Goal: Task Accomplishment & Management: Manage account settings

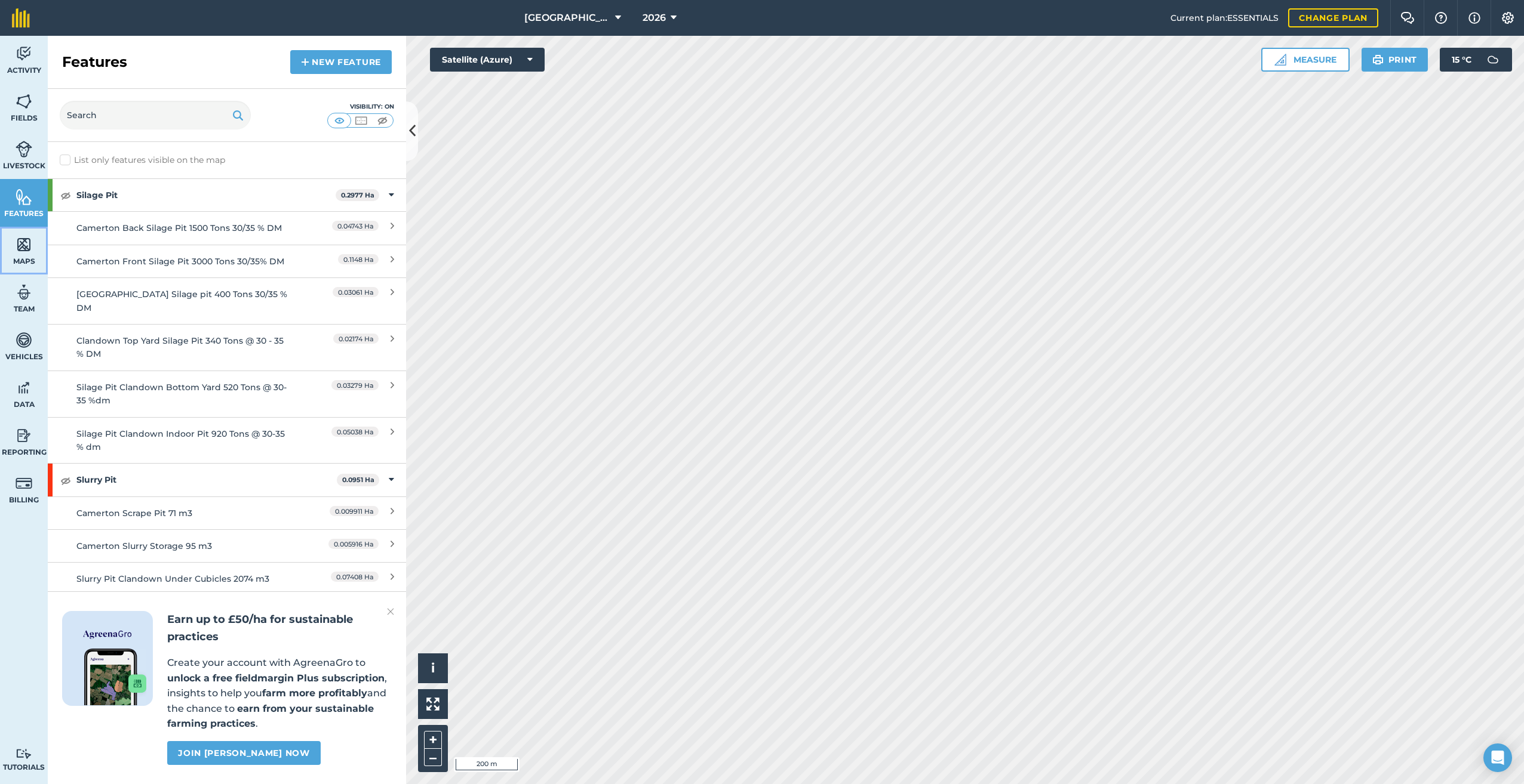
click at [20, 254] on link "Maps" at bounding box center [24, 251] width 48 height 48
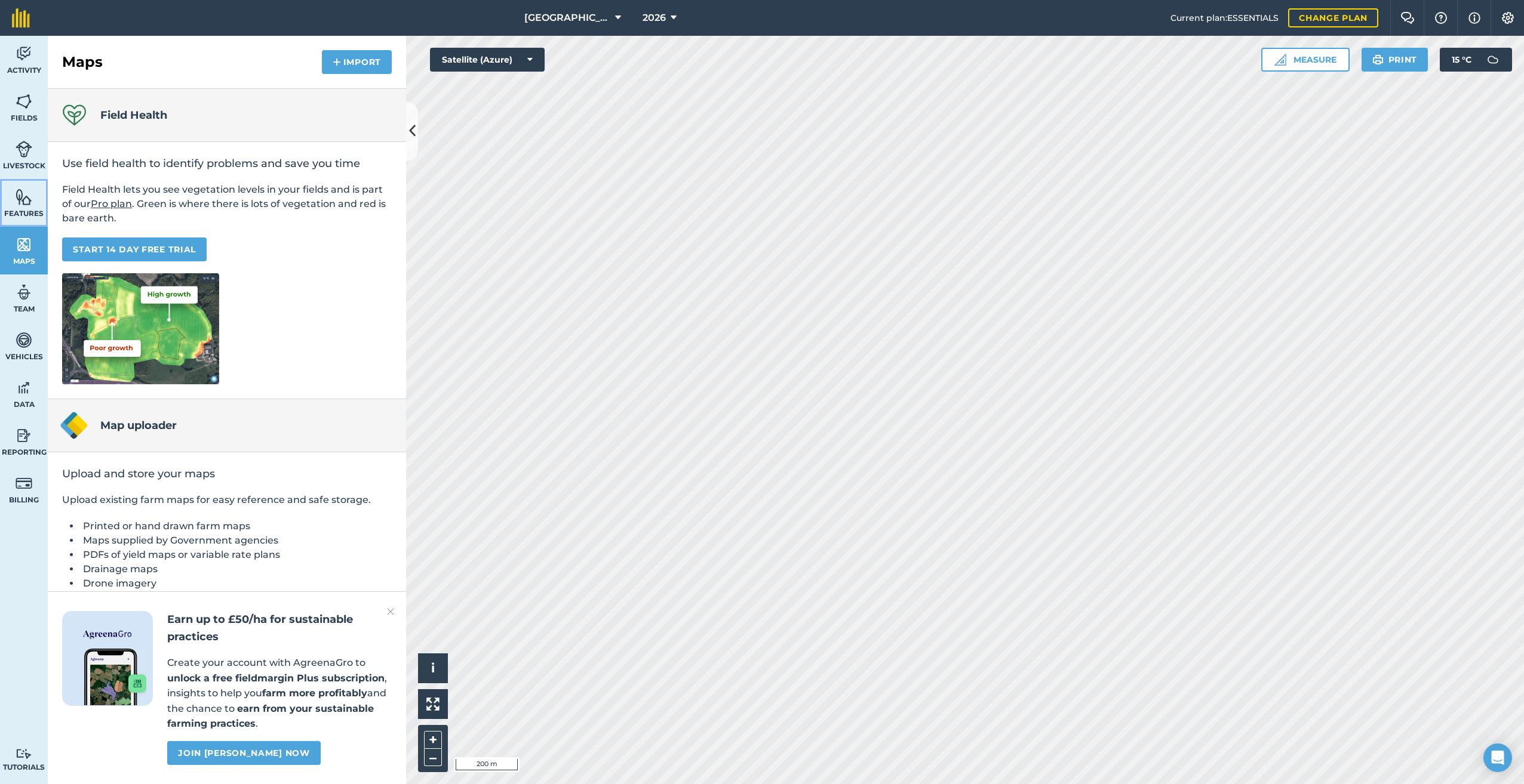
click at [23, 212] on span "Features" at bounding box center [24, 214] width 48 height 10
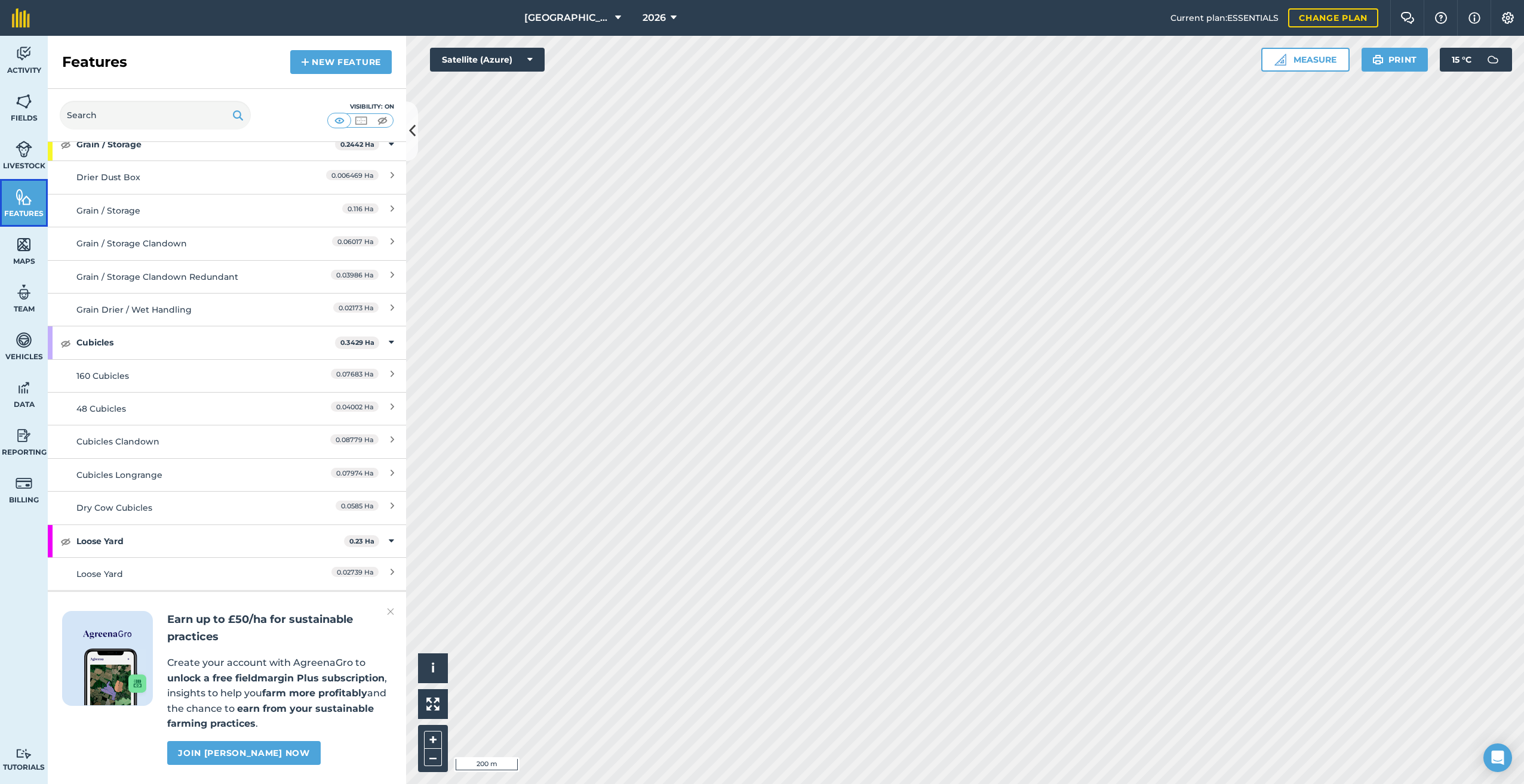
scroll to position [716, 0]
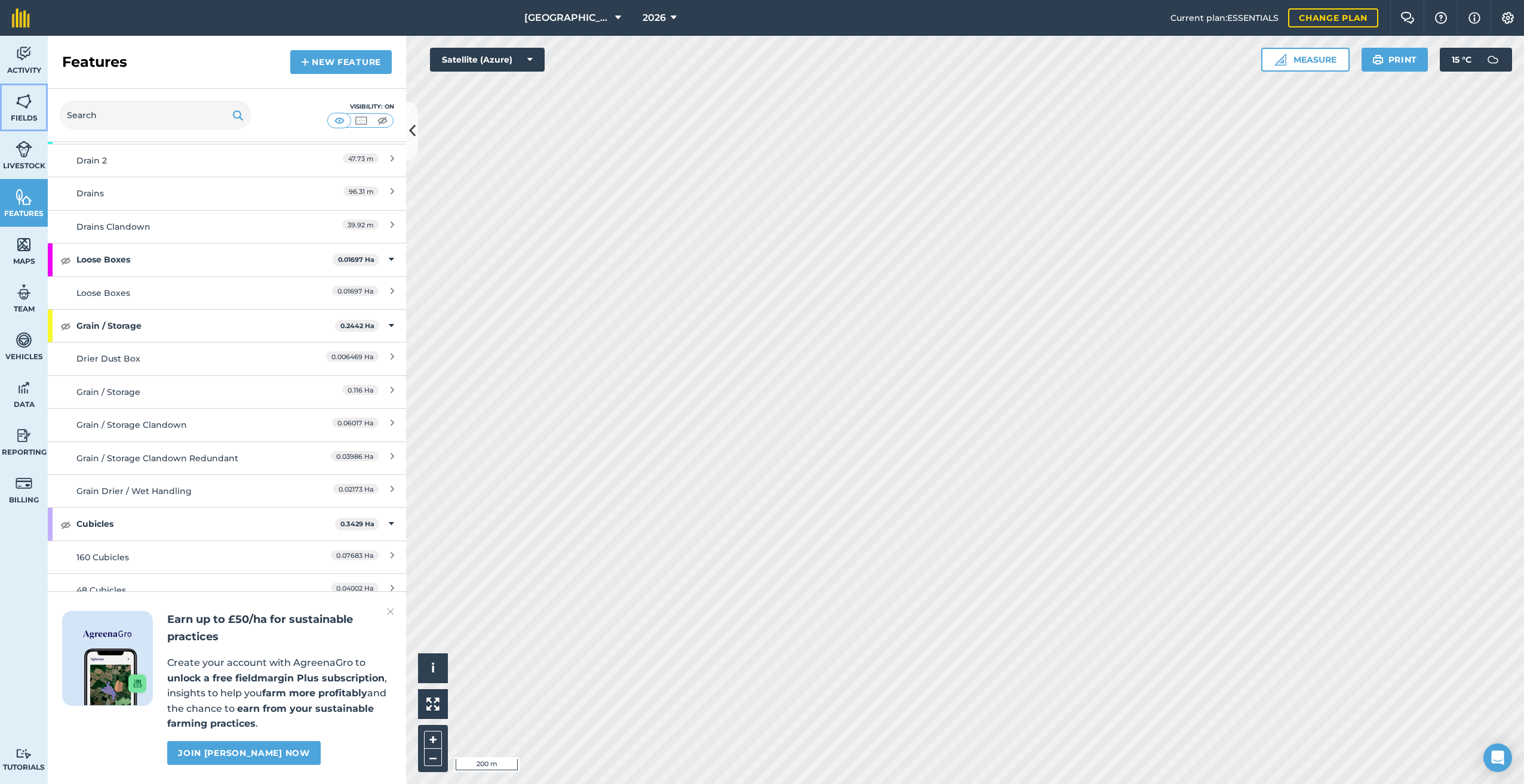
click at [23, 106] on img at bounding box center [23, 101] width 17 height 18
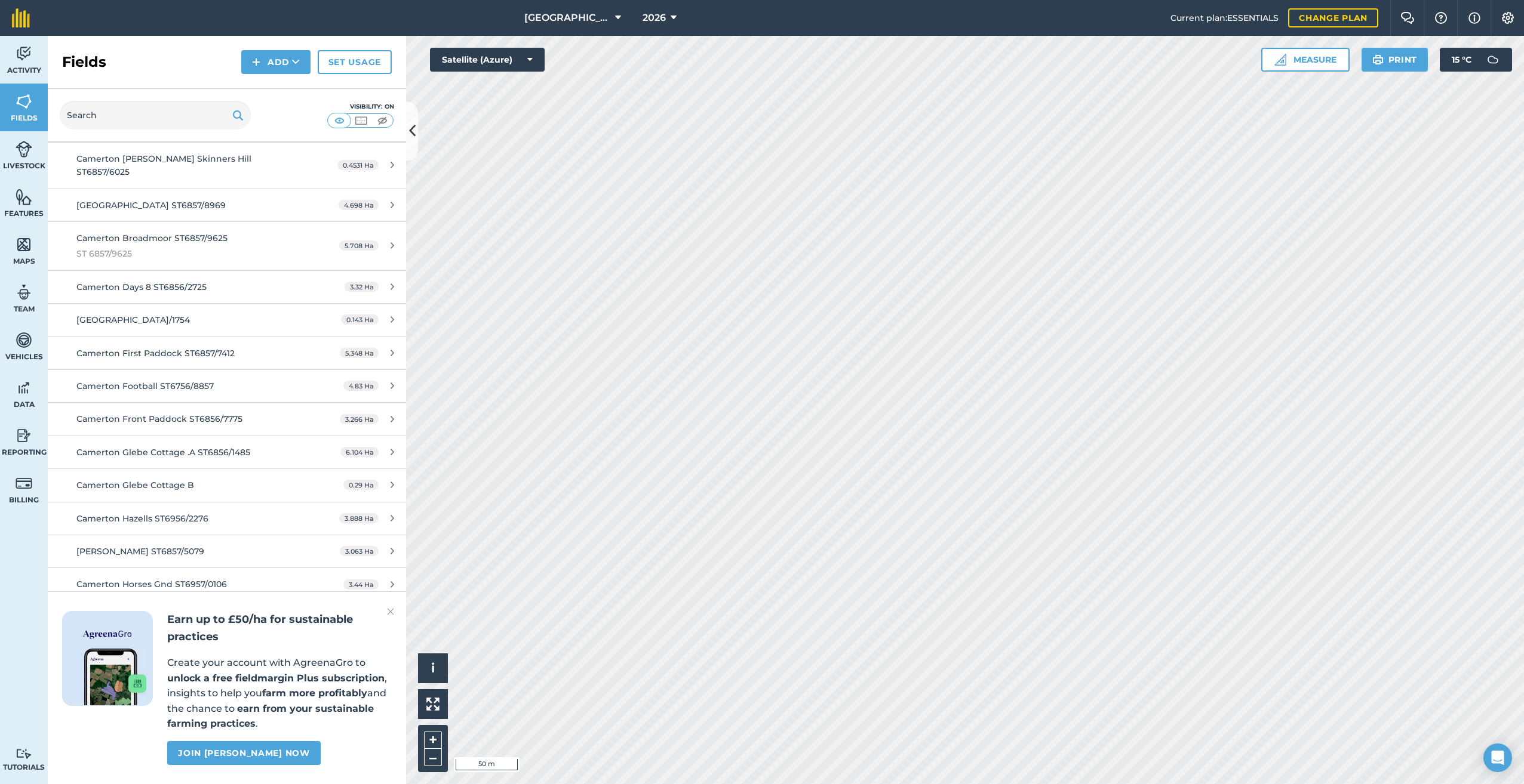
scroll to position [477, 0]
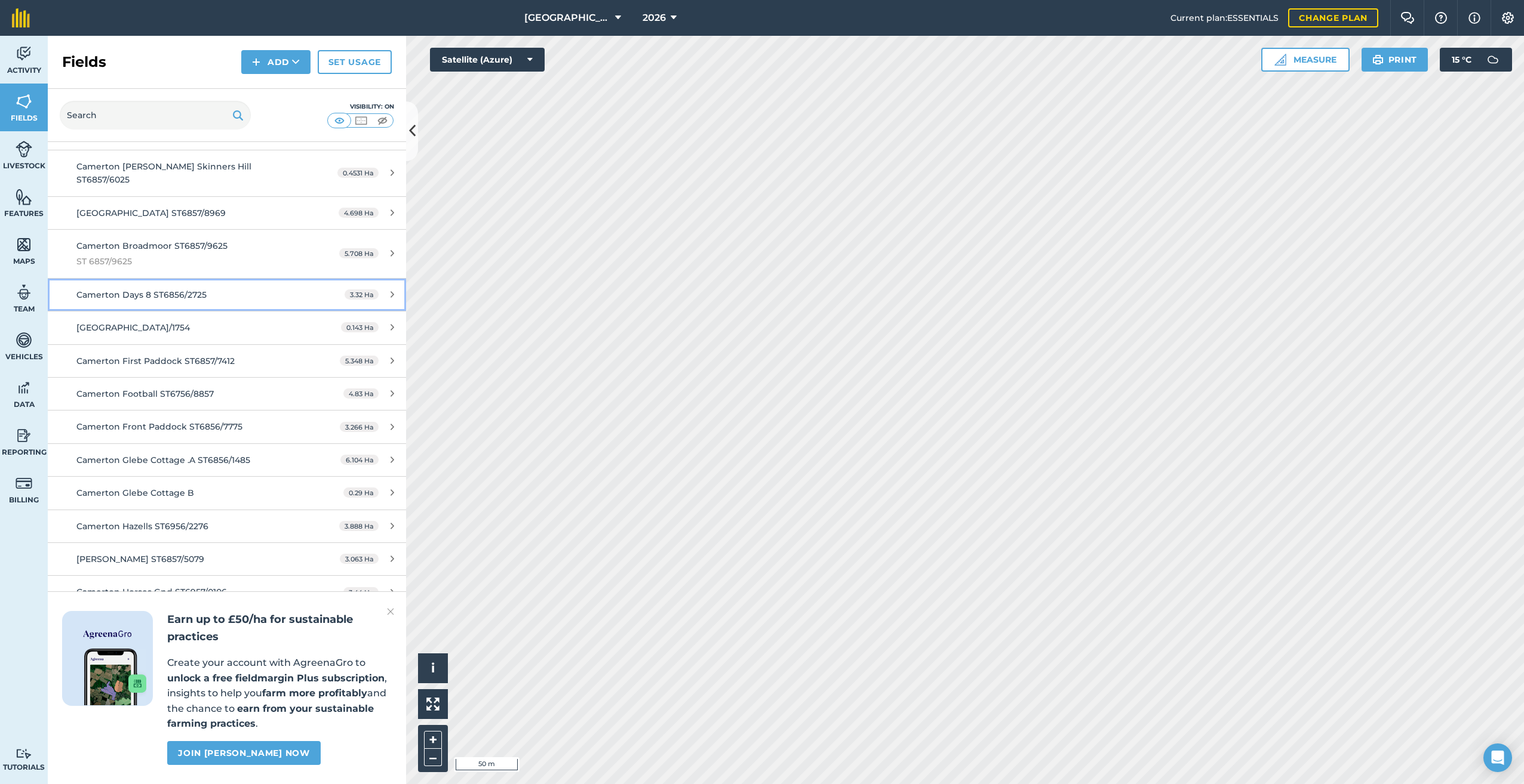
click at [157, 289] on span "Camerton Days 8 ST6856/2725" at bounding box center [141, 295] width 130 height 11
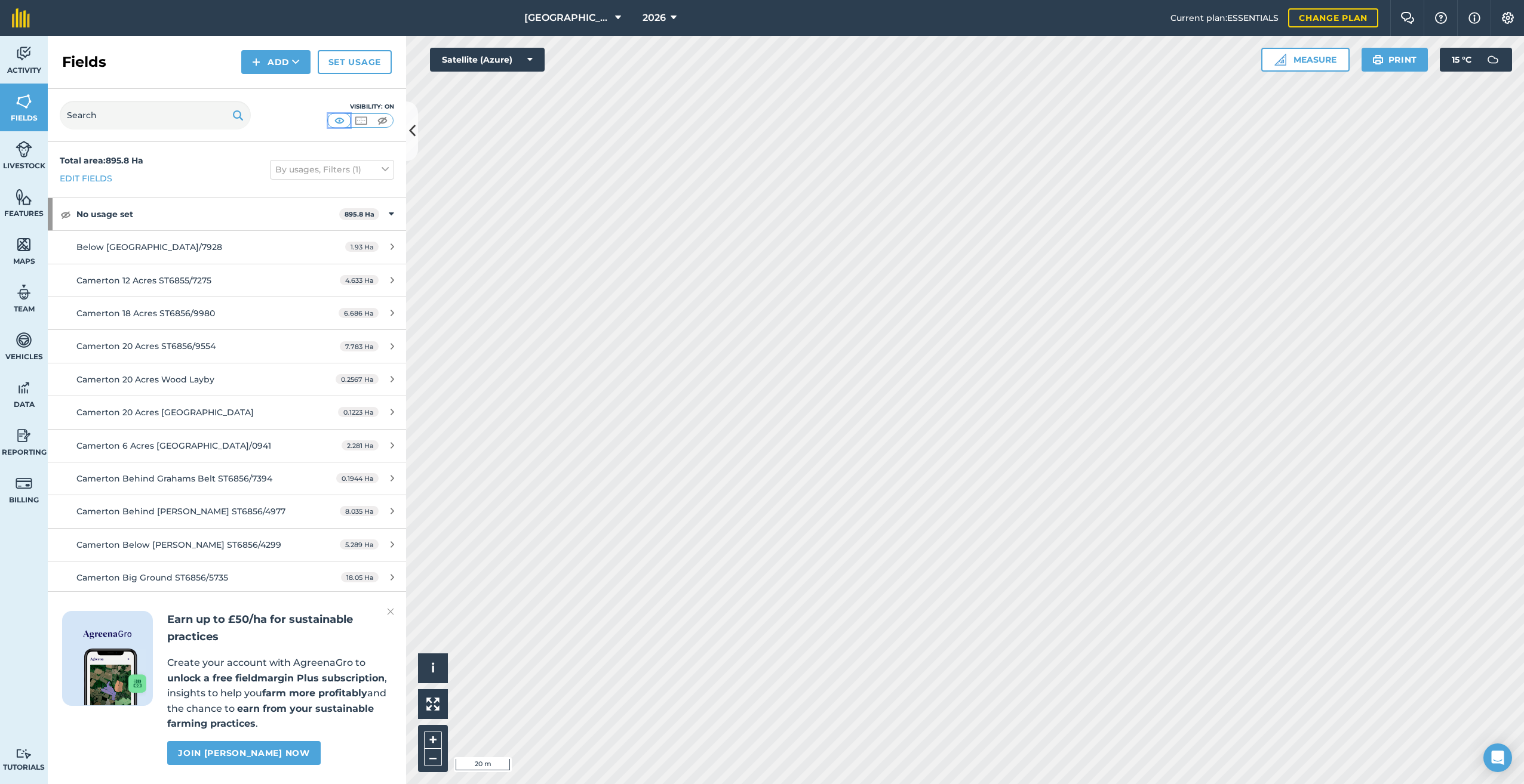
click at [336, 116] on img at bounding box center [339, 121] width 15 height 12
click at [340, 67] on link "Set usage" at bounding box center [355, 62] width 74 height 24
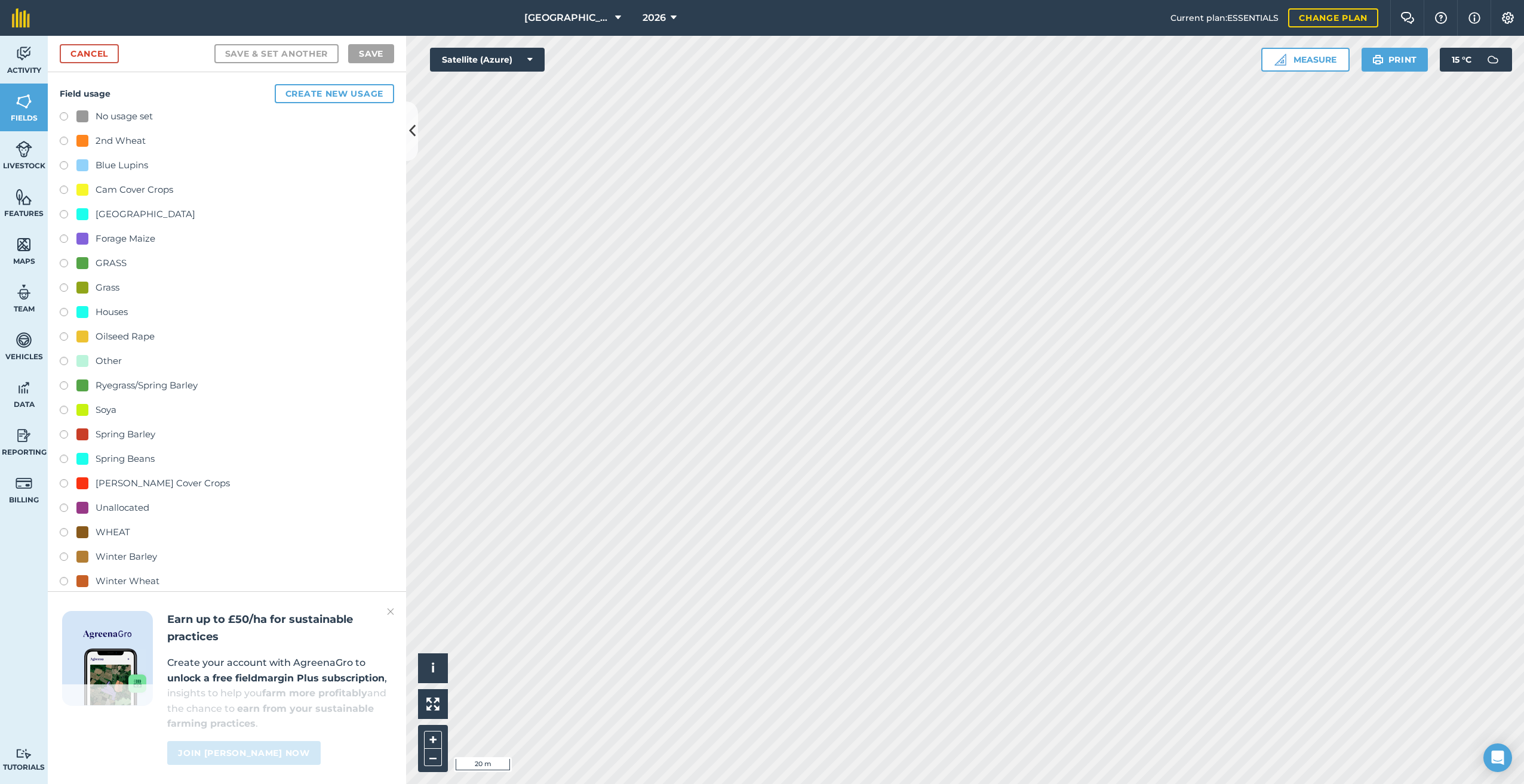
click at [64, 336] on label at bounding box center [68, 338] width 17 height 12
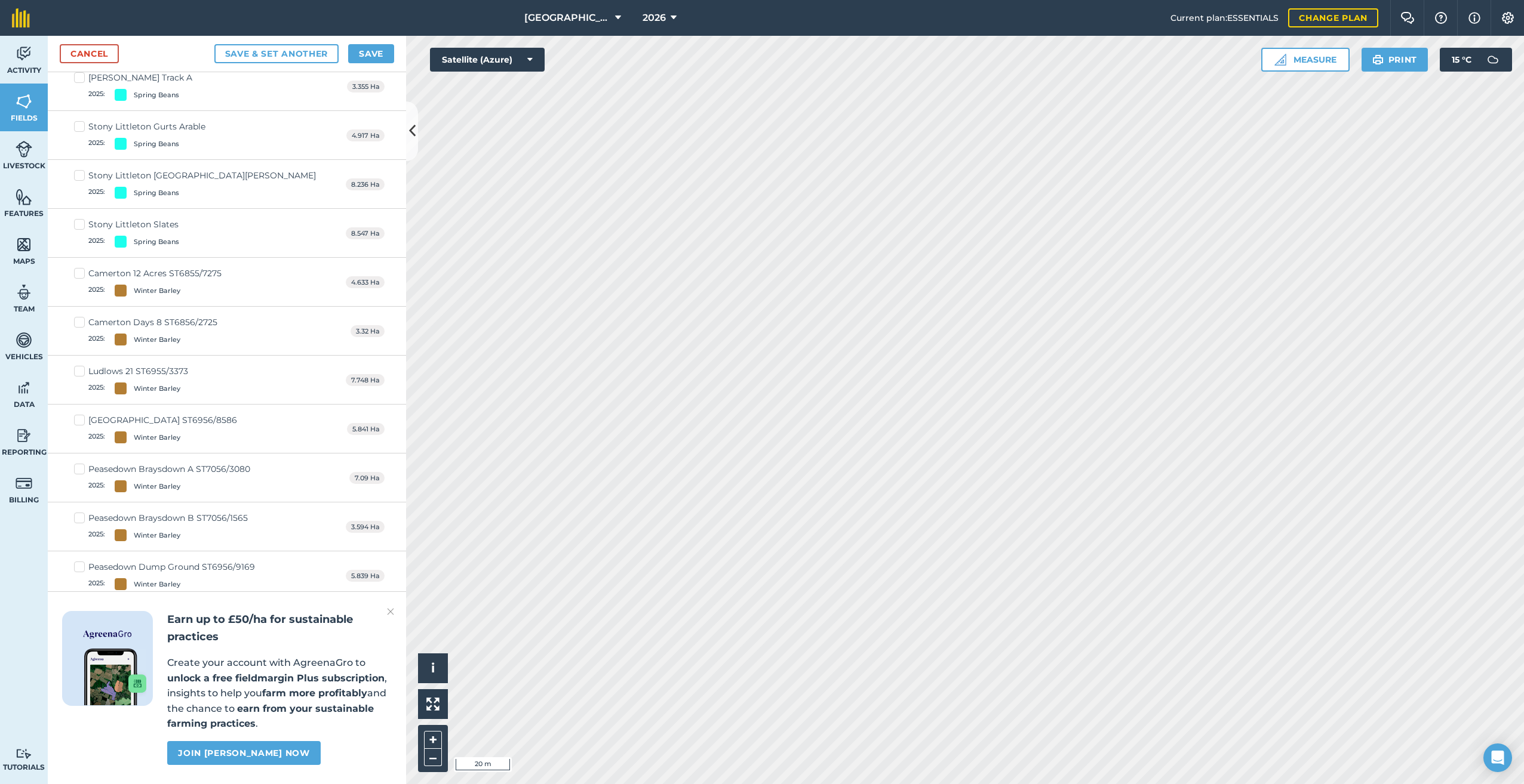
scroll to position [8475, 0]
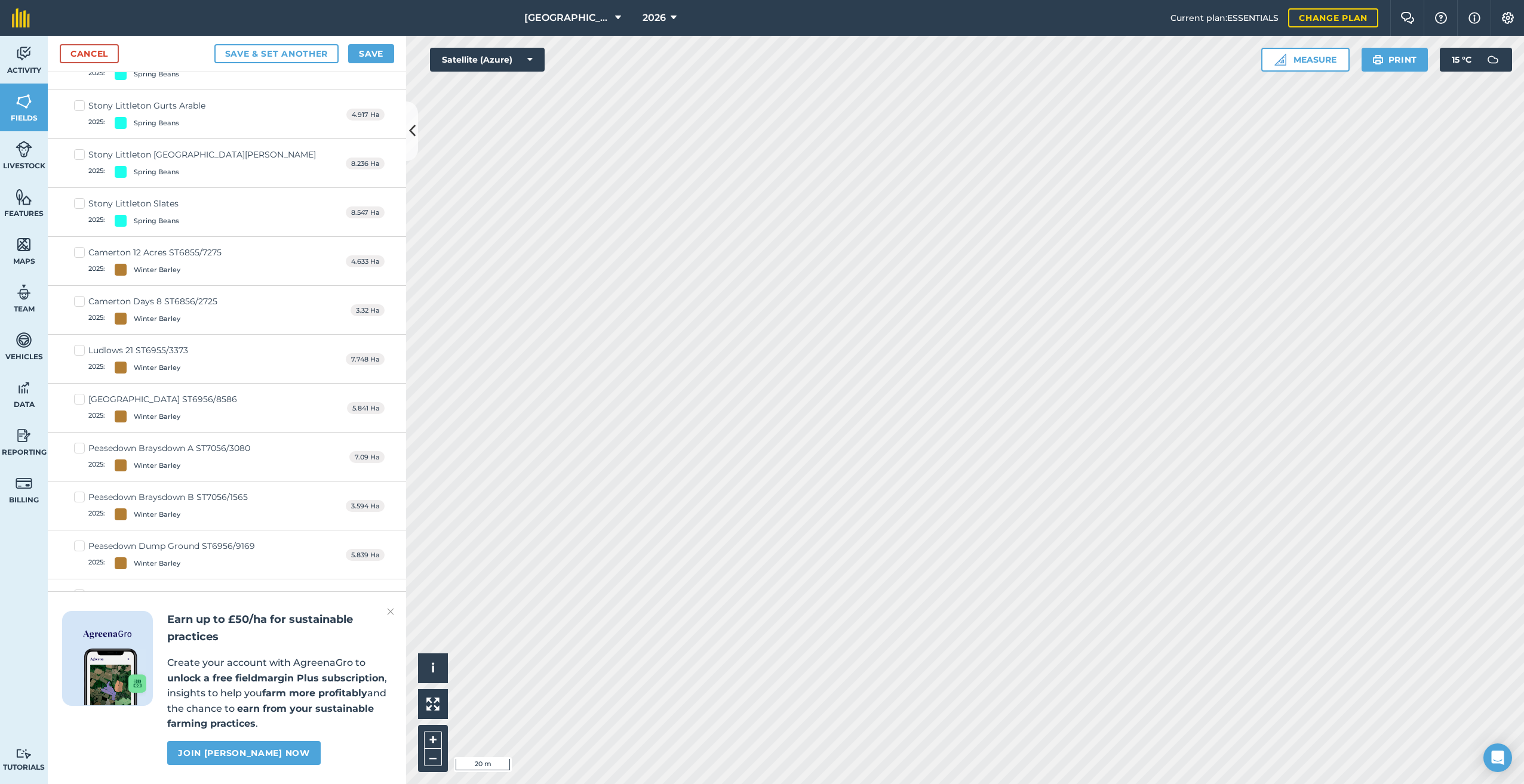
click at [78, 296] on label "Camerton Days 8 ST6856/2725 2025 : Winter Barley" at bounding box center [146, 310] width 143 height 29
click at [78, 296] on input "Camerton Days 8 ST6856/2725 2025 : Winter Barley" at bounding box center [78, 299] width 8 height 8
checkbox input "true"
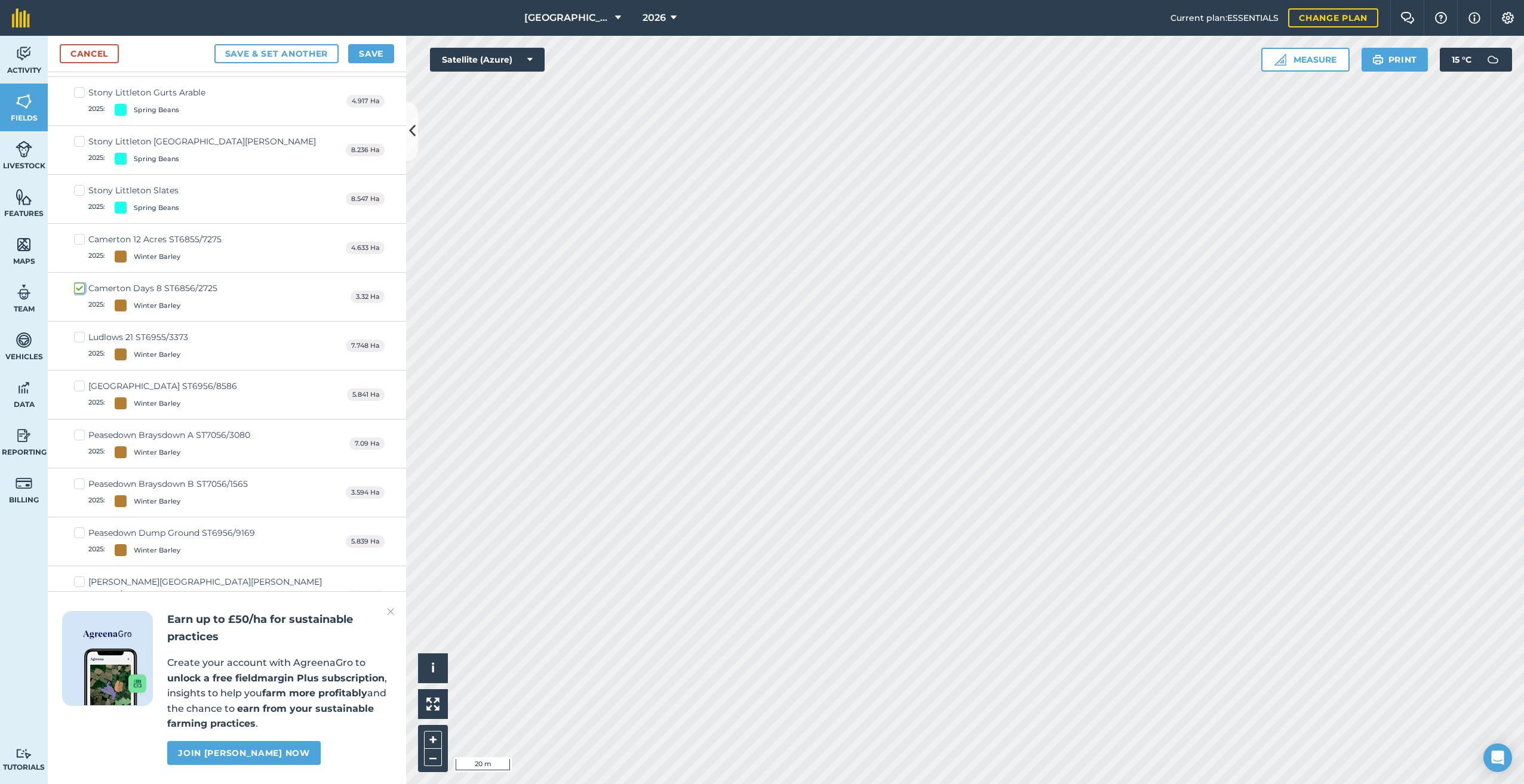
scroll to position [8462, 0]
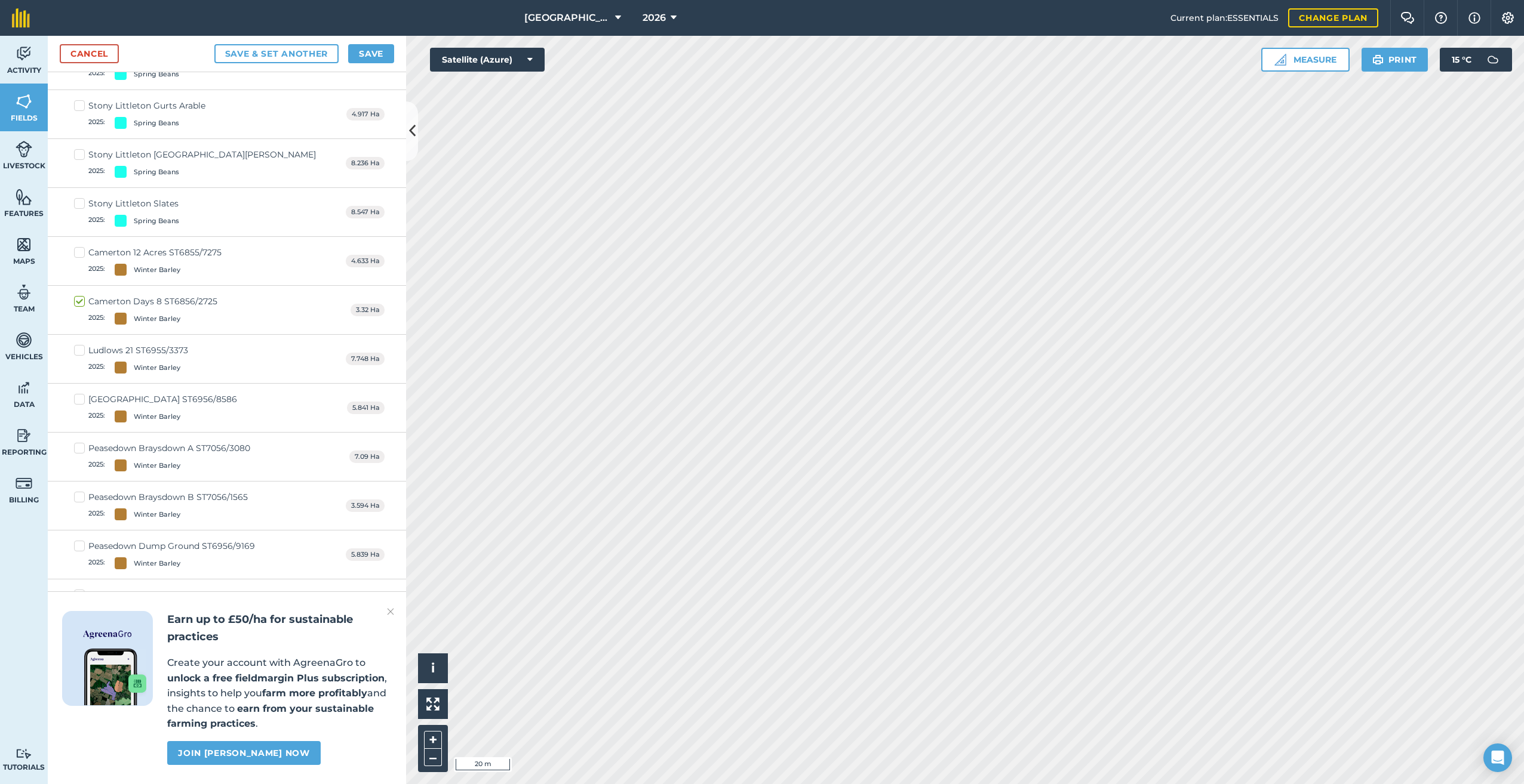
click at [80, 247] on label "Camerton 12 Acres ST6855/7275 2025 : Winter Barley" at bounding box center [148, 261] width 148 height 29
click at [80, 247] on input "Camerton 12 Acres ST6855/7275 2025 : Winter Barley" at bounding box center [78, 250] width 8 height 8
checkbox input "true"
click at [76, 345] on label "Ludlows 21 ST6955/3373 2025 : Winter Barley" at bounding box center [131, 359] width 114 height 29
click at [76, 345] on input "Ludlows 21 ST6955/3373 2025 : Winter Barley" at bounding box center [78, 348] width 8 height 8
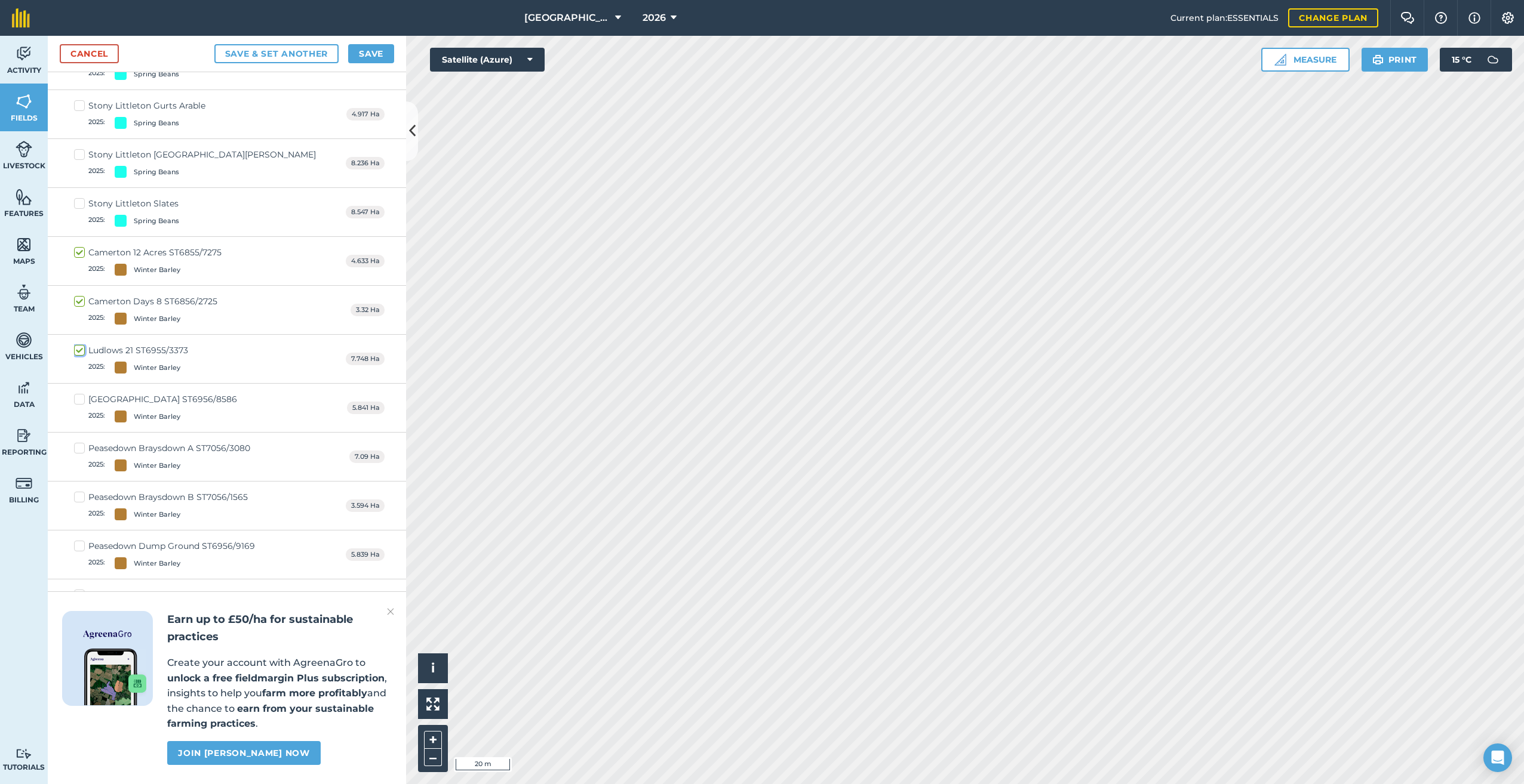
checkbox input "true"
click at [81, 394] on label "[GEOGRAPHIC_DATA] ST6956/8586 2025 : Winter [GEOGRAPHIC_DATA]" at bounding box center [156, 408] width 163 height 29
click at [81, 394] on input "[GEOGRAPHIC_DATA] ST6956/8586 2025 : Winter [GEOGRAPHIC_DATA]" at bounding box center [78, 397] width 8 height 8
checkbox input "true"
click at [81, 442] on label "Peasedown Braysdown A ST7056/3080 2025 : Winter Barley" at bounding box center [162, 457] width 176 height 29
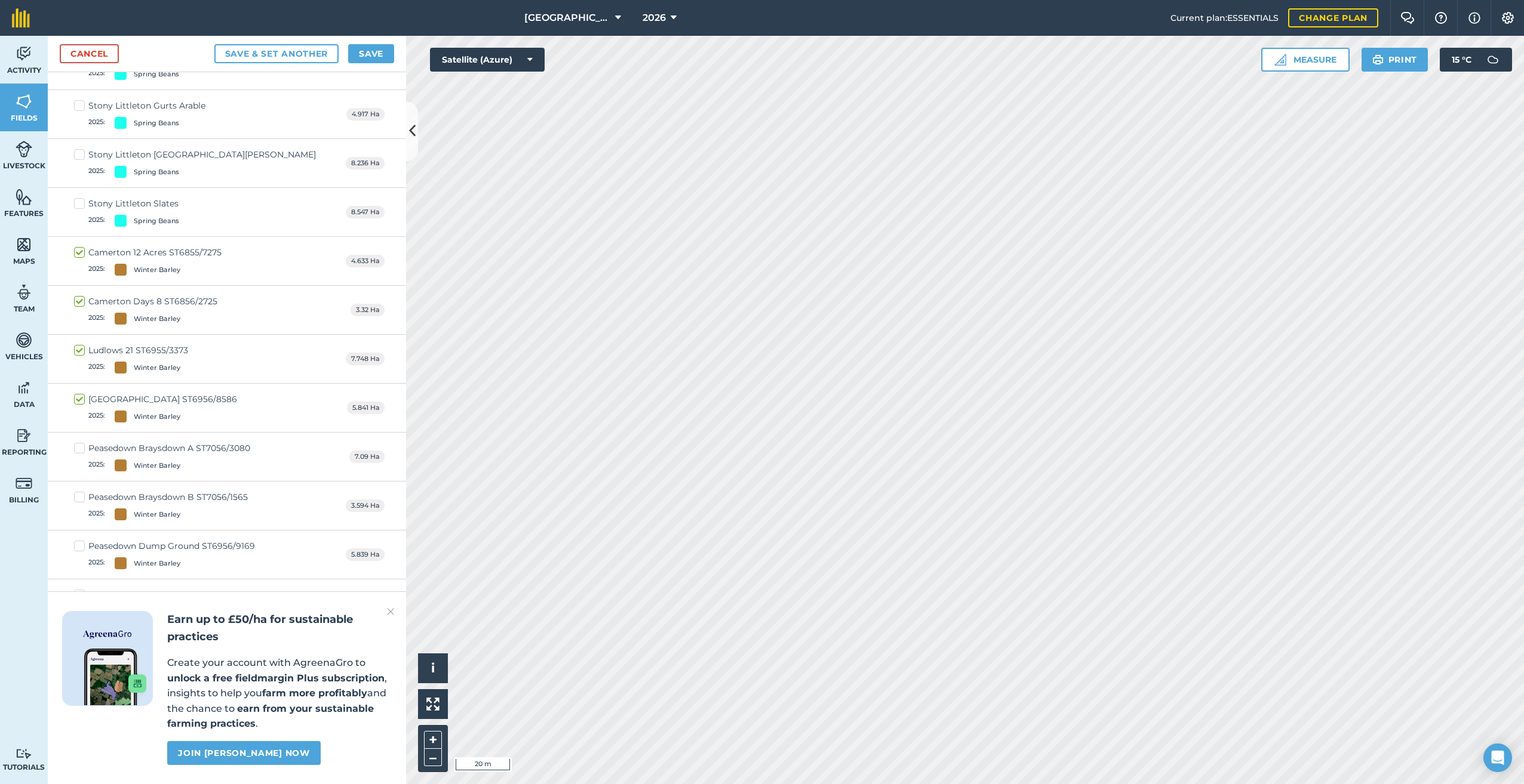
click at [81, 442] on input "Peasedown Braysdown A ST7056/3080 2025 : Winter Barley" at bounding box center [78, 446] width 8 height 8
checkbox input "true"
click at [77, 491] on label "Peasedown Braysdown B ST7056/1565 2025 : Winter [GEOGRAPHIC_DATA]" at bounding box center [161, 506] width 174 height 29
click at [77, 491] on input "Peasedown Braysdown B ST7056/1565 2025 : Winter [GEOGRAPHIC_DATA]" at bounding box center [78, 495] width 8 height 8
checkbox input "true"
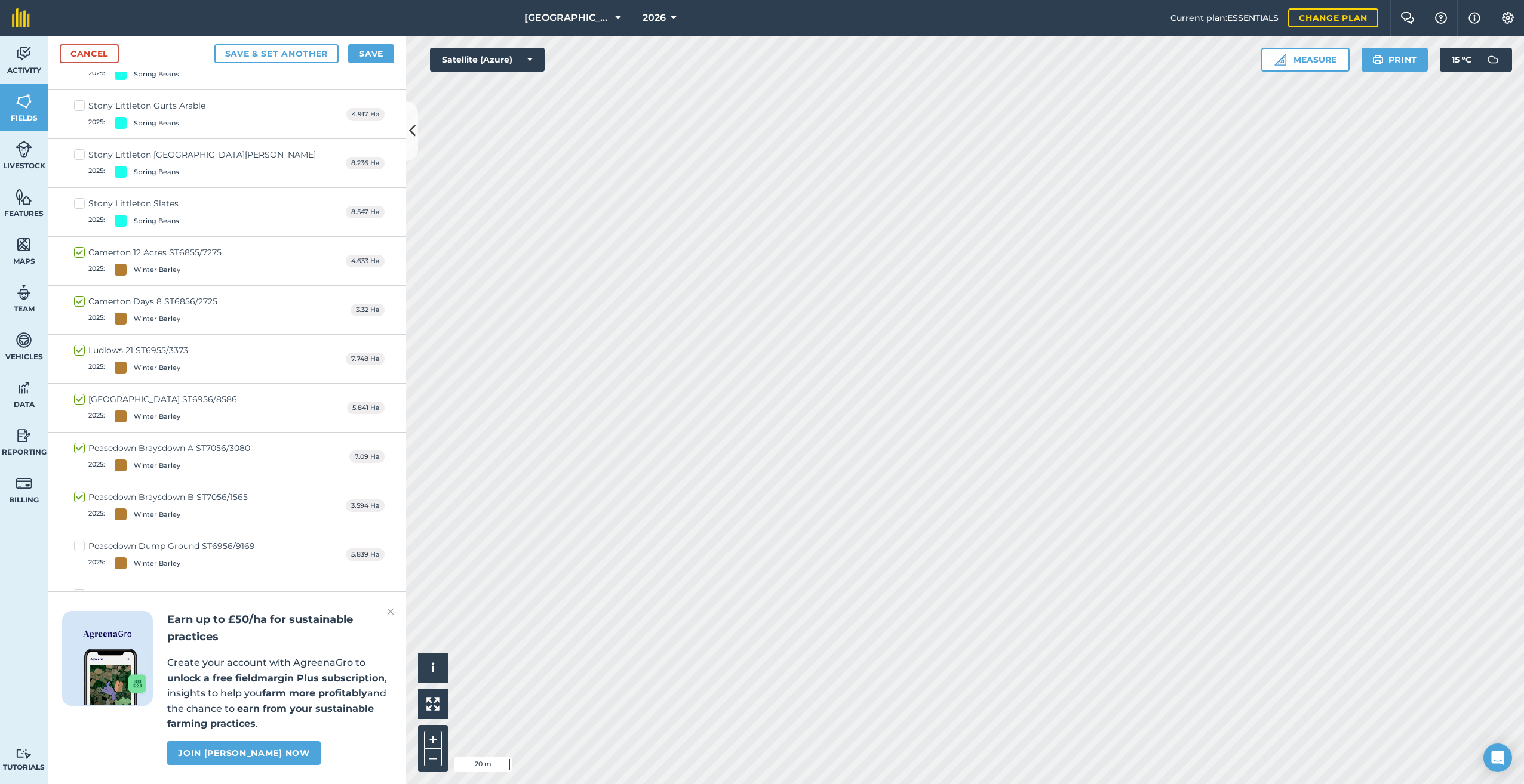
click at [78, 540] on label "Peasedown Dump Ground ST6956/9169 2025 : Winter Barley" at bounding box center [164, 555] width 181 height 29
click at [78, 540] on input "Peasedown Dump Ground ST6956/9169 2025 : Winter Barley" at bounding box center [78, 544] width 8 height 8
checkbox input "true"
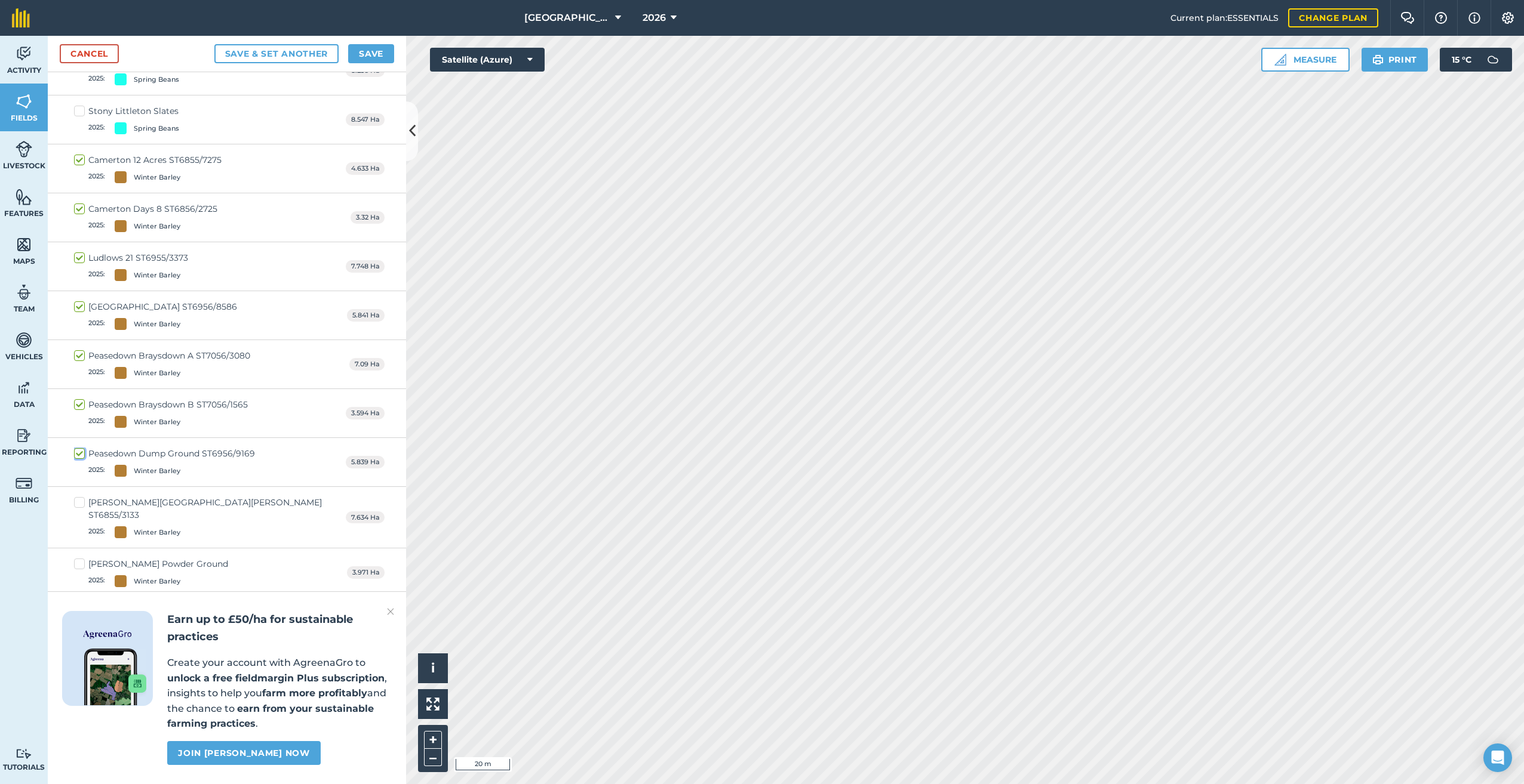
scroll to position [8581, 0]
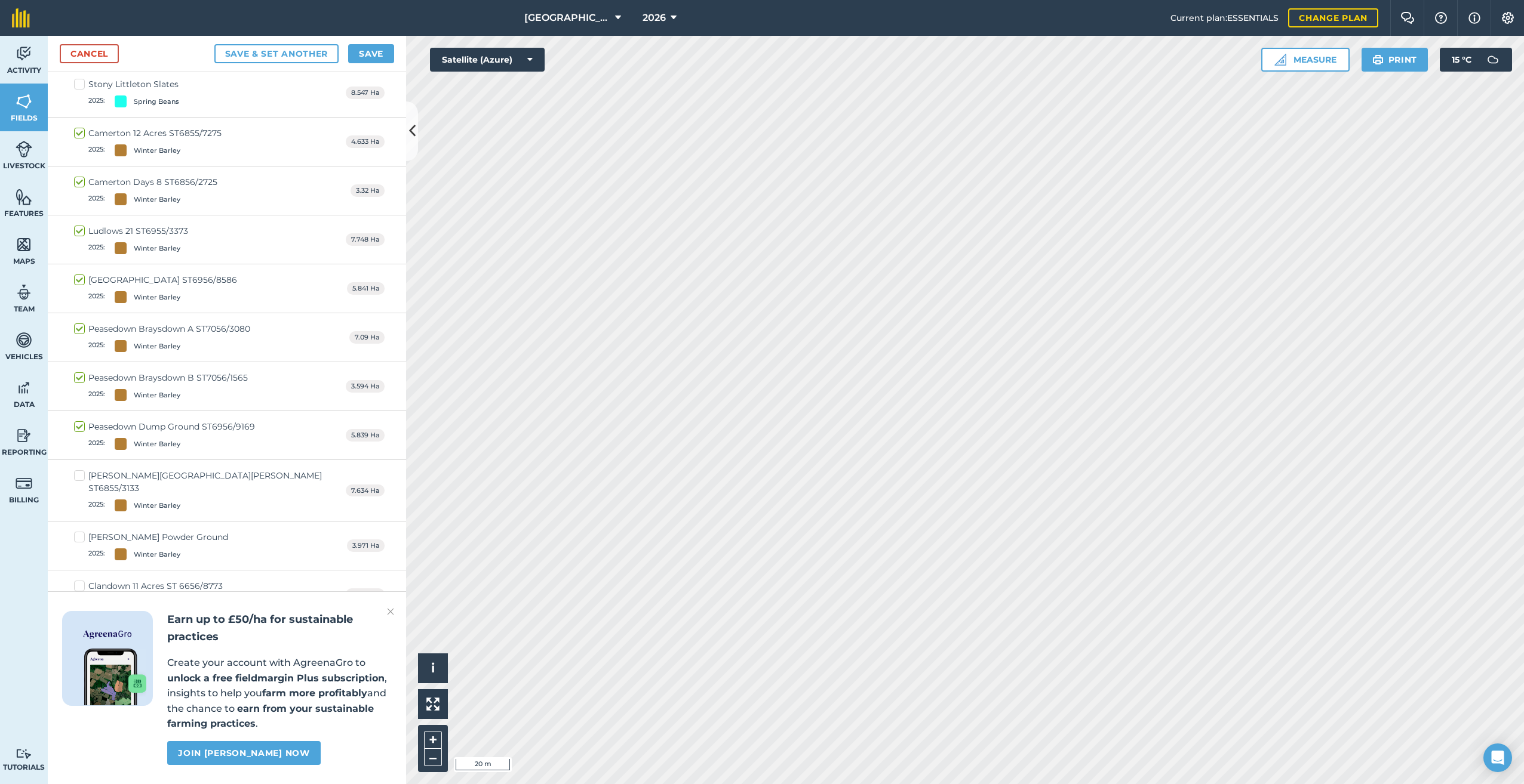
click at [77, 469] on label "[PERSON_NAME][GEOGRAPHIC_DATA][PERSON_NAME] ST6855/3133 2025 : Winter Barley" at bounding box center [210, 490] width 272 height 42
click at [77, 469] on input "[PERSON_NAME][GEOGRAPHIC_DATA][PERSON_NAME] ST6855/3133 2025 : Winter Barley" at bounding box center [78, 473] width 8 height 8
checkbox input "true"
click at [81, 531] on label "[PERSON_NAME] Powder Ground 2025 : Winter Barley" at bounding box center [151, 546] width 154 height 29
click at [81, 531] on input "[PERSON_NAME] Powder Ground 2025 : Winter Barley" at bounding box center [78, 535] width 8 height 8
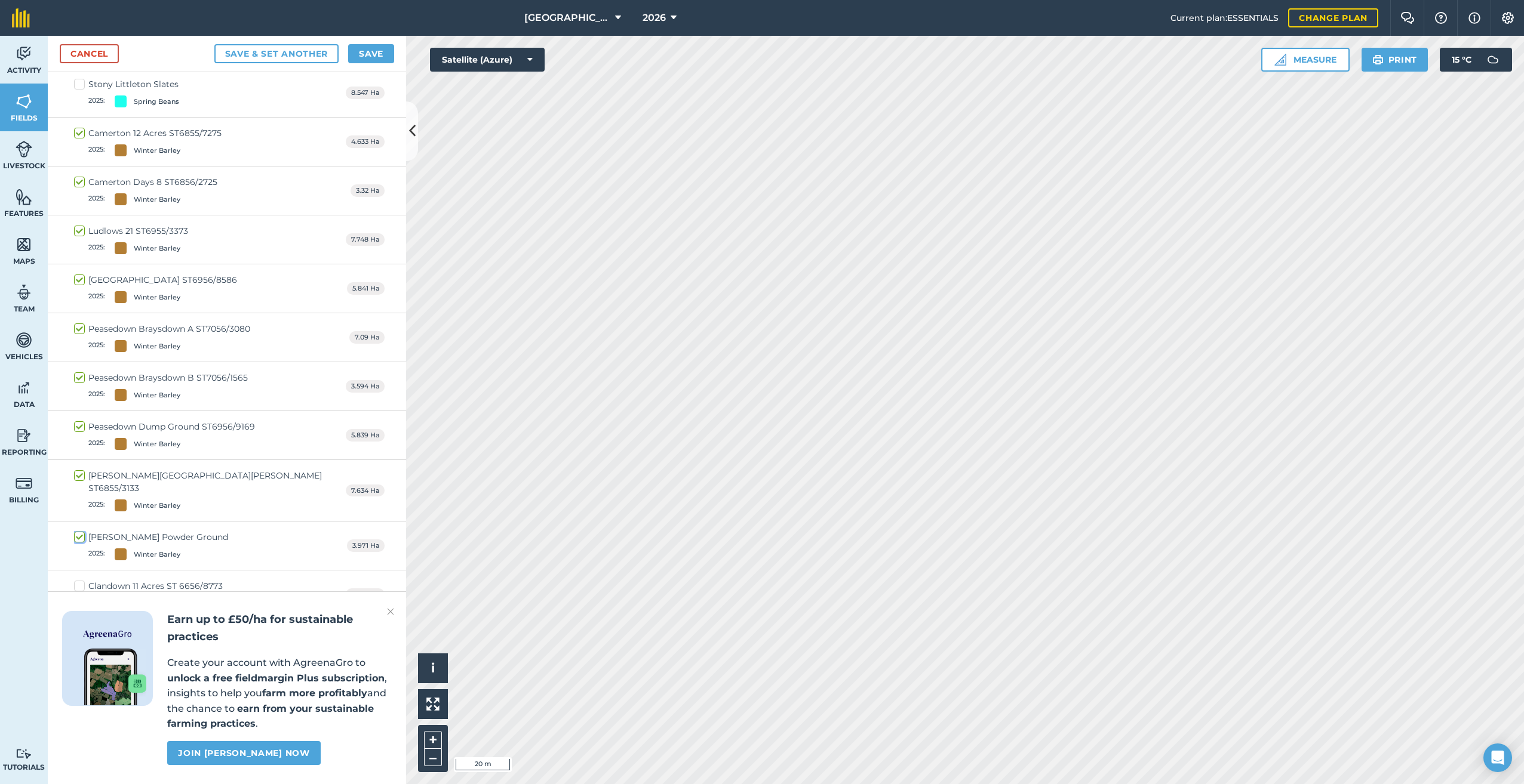
checkbox input "true"
click at [373, 55] on button "Save" at bounding box center [371, 53] width 46 height 19
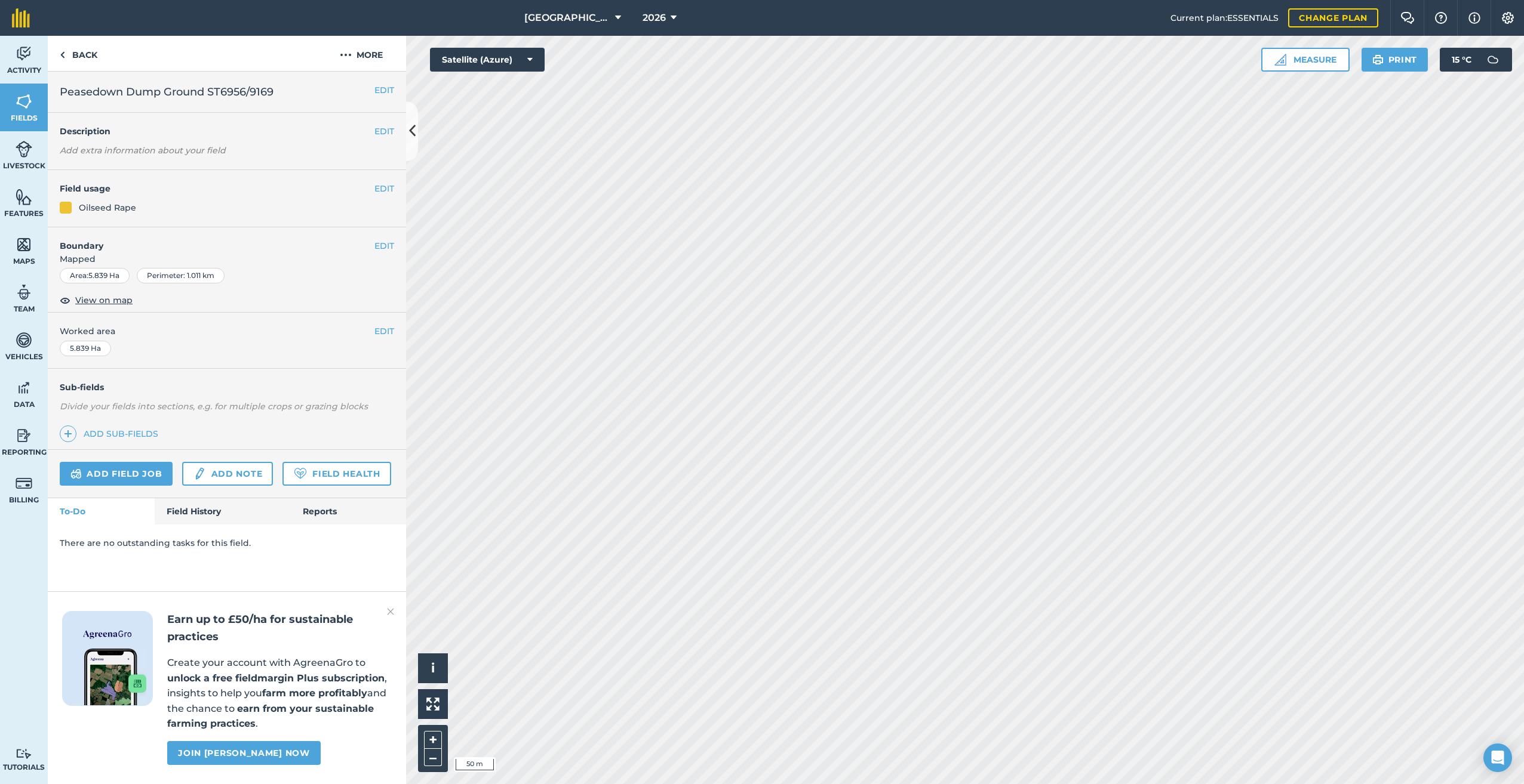
click at [174, 153] on em "Add extra information about your field" at bounding box center [143, 151] width 166 height 11
click at [380, 128] on button "EDIT" at bounding box center [384, 131] width 20 height 13
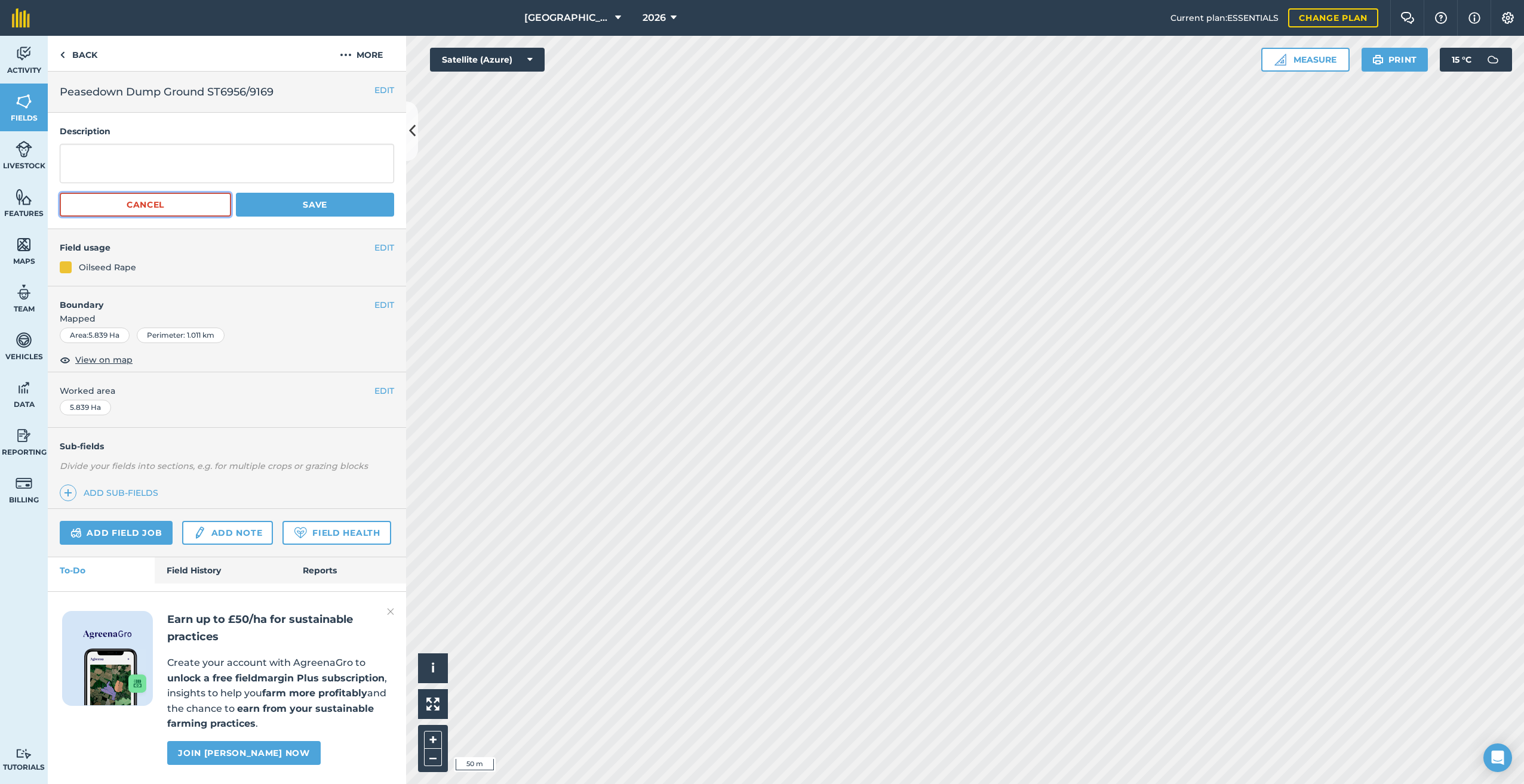
click at [153, 211] on button "Cancel" at bounding box center [146, 204] width 171 height 24
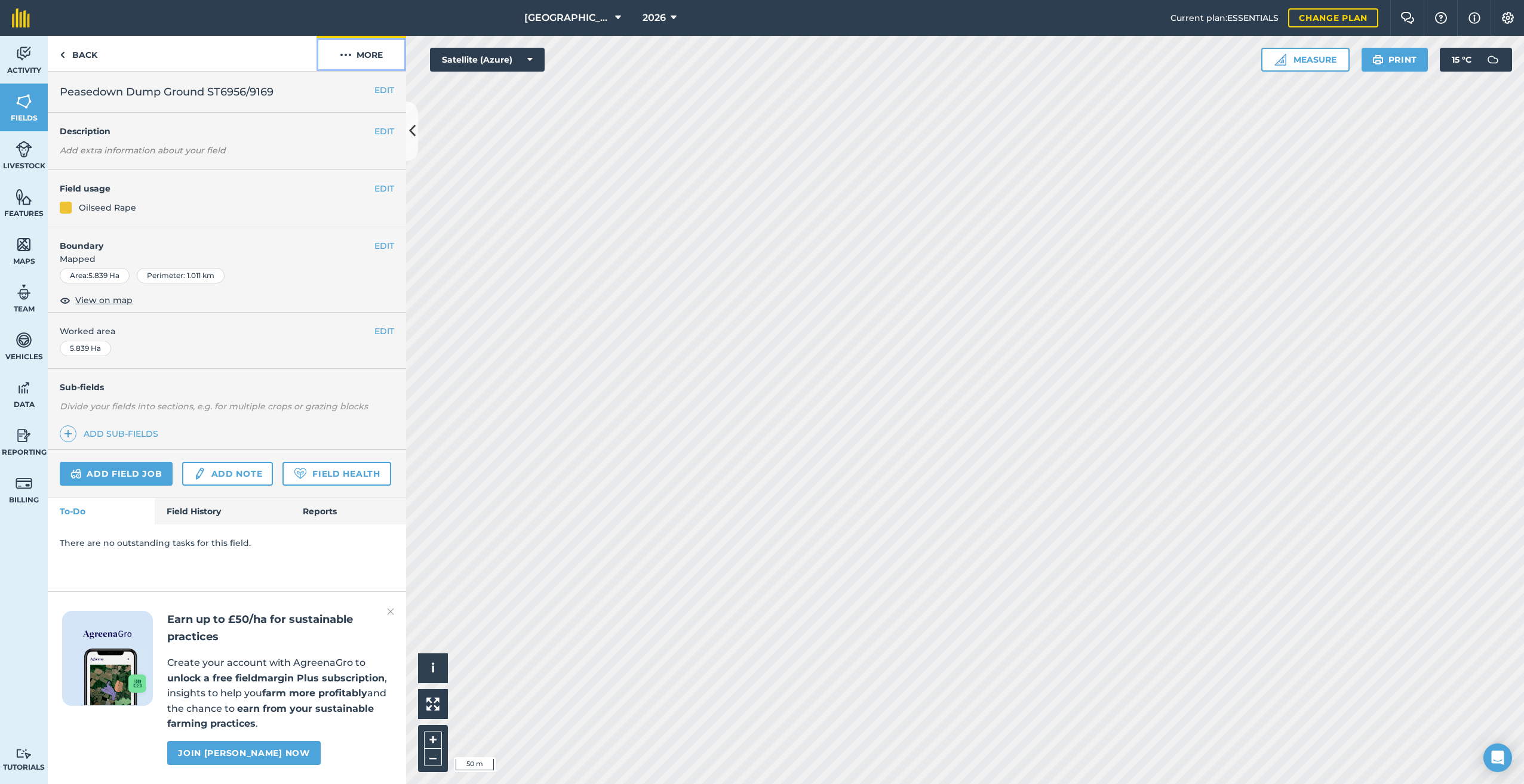
click at [340, 50] on img at bounding box center [346, 54] width 12 height 14
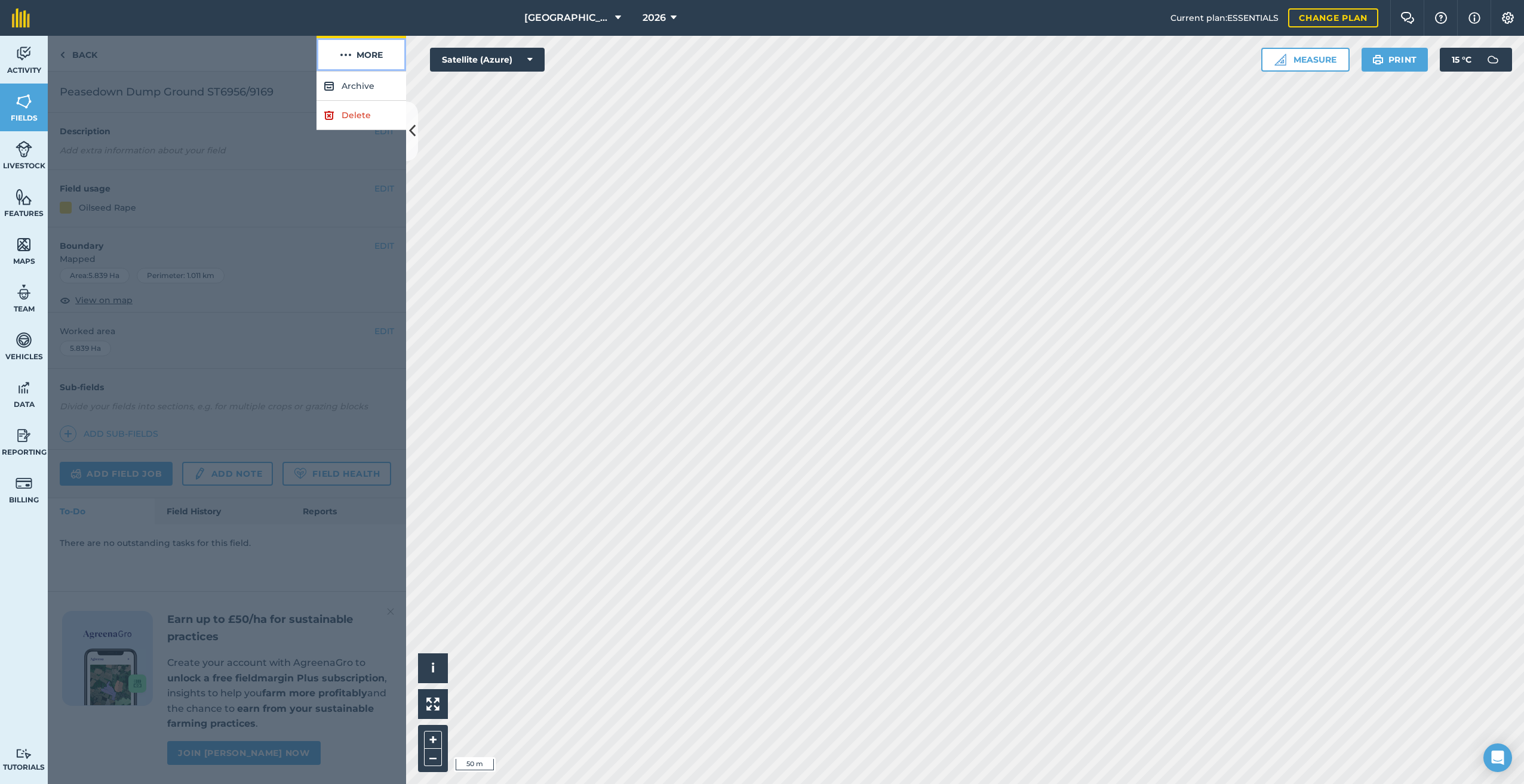
click at [334, 58] on button "More" at bounding box center [361, 54] width 89 height 35
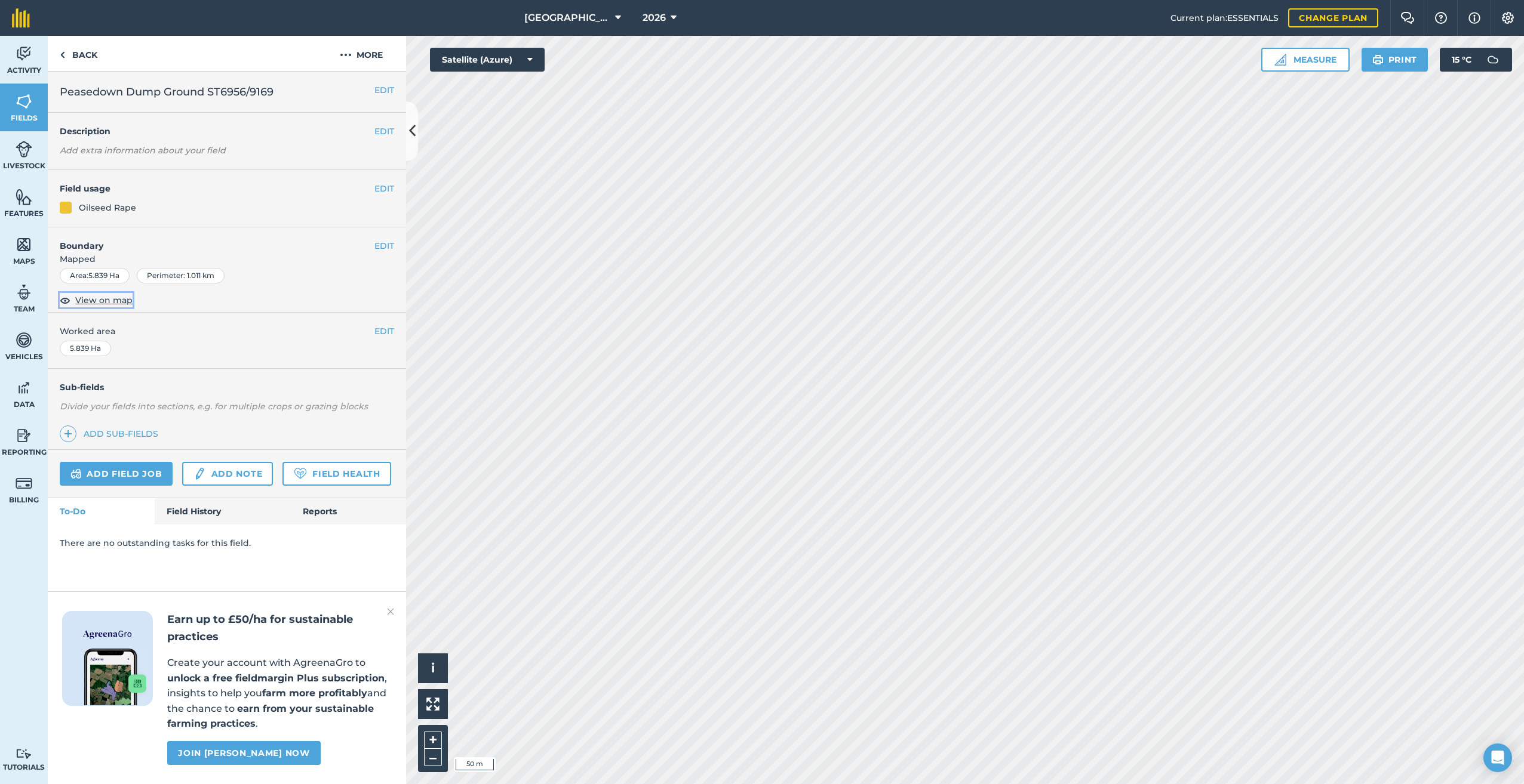
click at [112, 301] on span "View on map" at bounding box center [104, 300] width 58 height 13
click at [25, 247] on img at bounding box center [23, 244] width 17 height 18
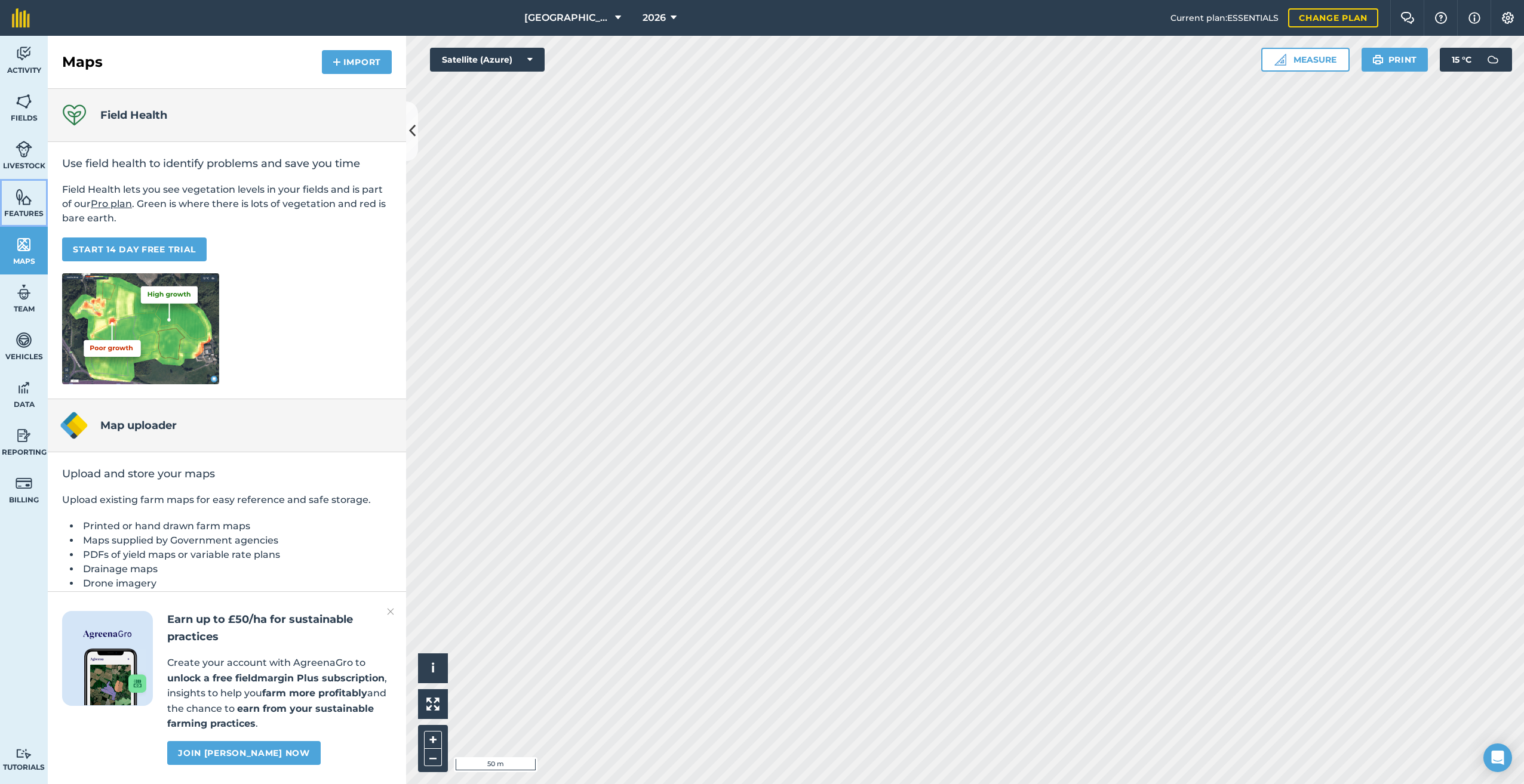
click at [26, 210] on span "Features" at bounding box center [24, 214] width 48 height 10
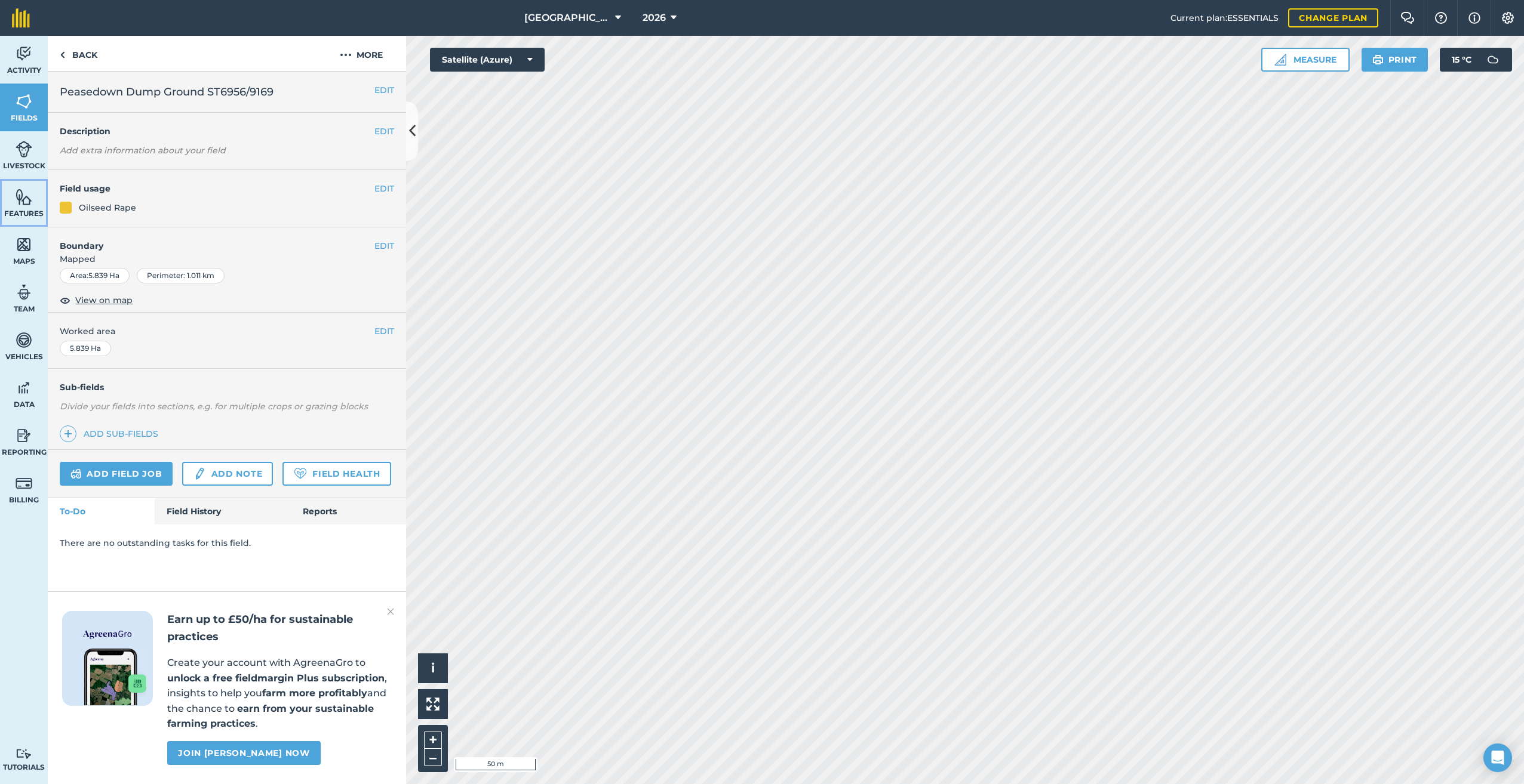
click at [26, 209] on span "Features" at bounding box center [24, 214] width 48 height 10
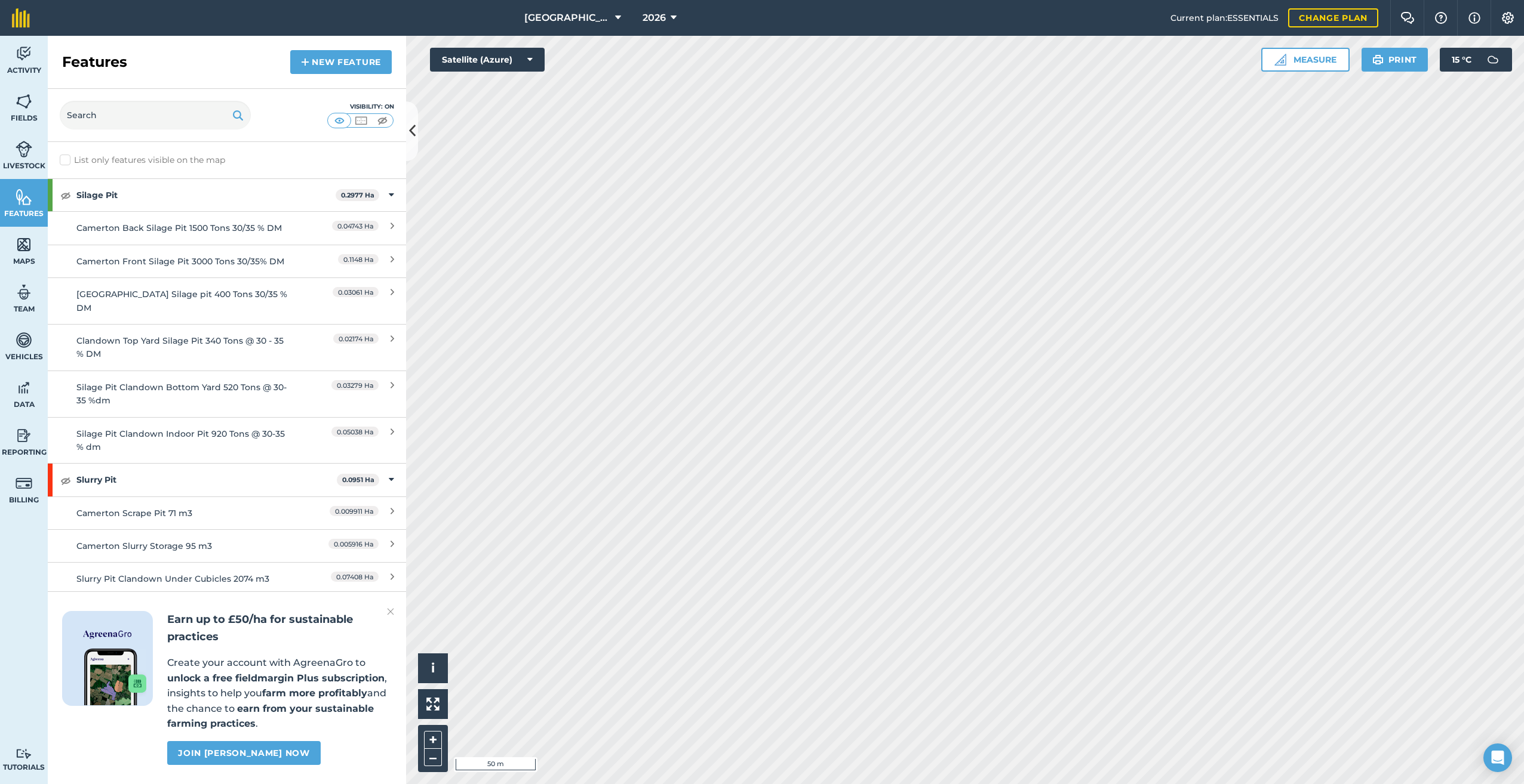
click at [62, 158] on label "List only features visible on the map" at bounding box center [143, 160] width 165 height 12
click at [62, 158] on input "List only features visible on the map" at bounding box center [64, 158] width 8 height 8
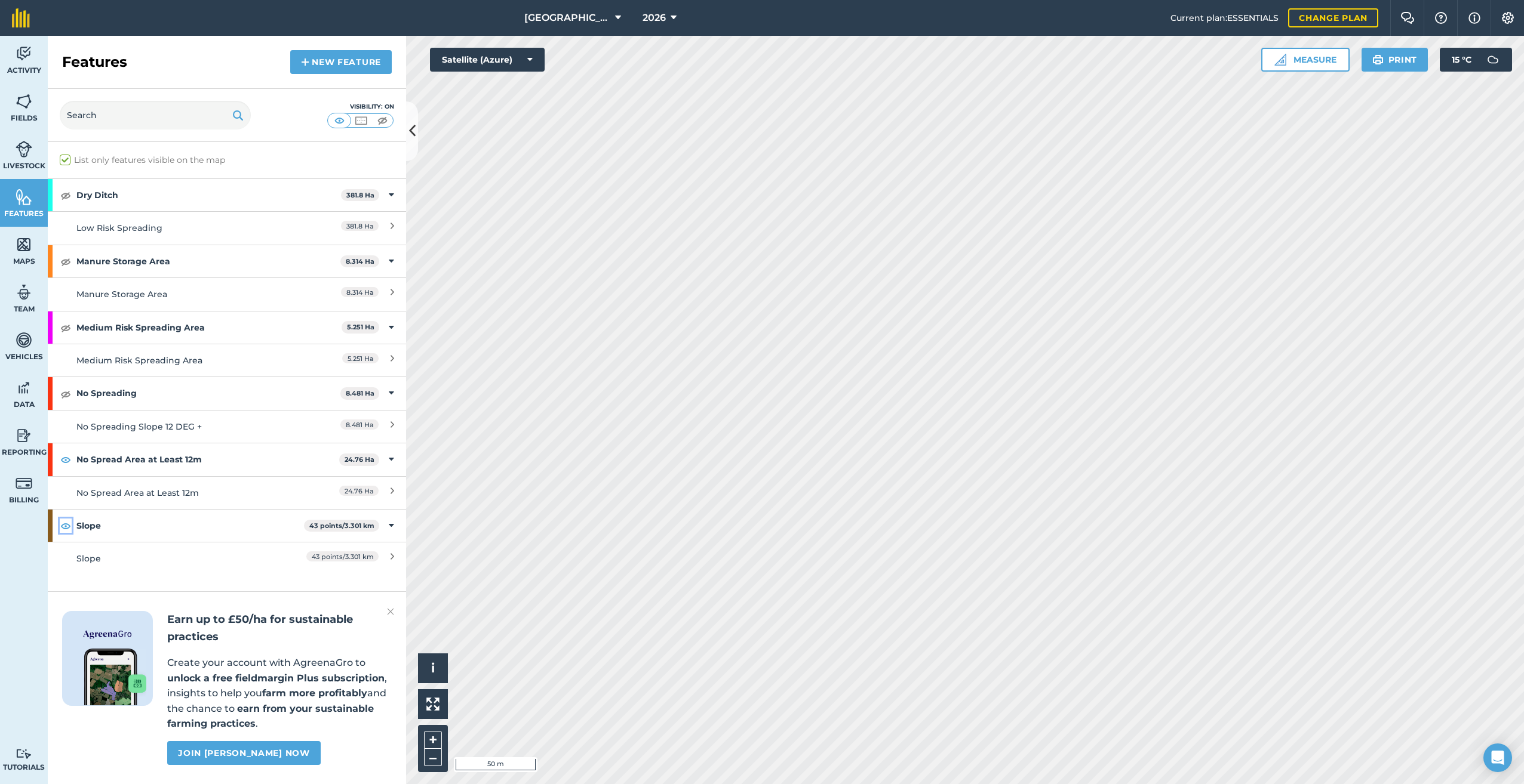
click at [64, 526] on img at bounding box center [66, 525] width 11 height 14
click at [61, 461] on img at bounding box center [66, 459] width 11 height 14
click at [64, 160] on label "List only features visible on the map" at bounding box center [143, 160] width 165 height 12
click at [64, 160] on input "List only features visible on the map" at bounding box center [64, 158] width 8 height 8
checkbox input "false"
